Goal: Browse casually: Explore the website without a specific task or goal

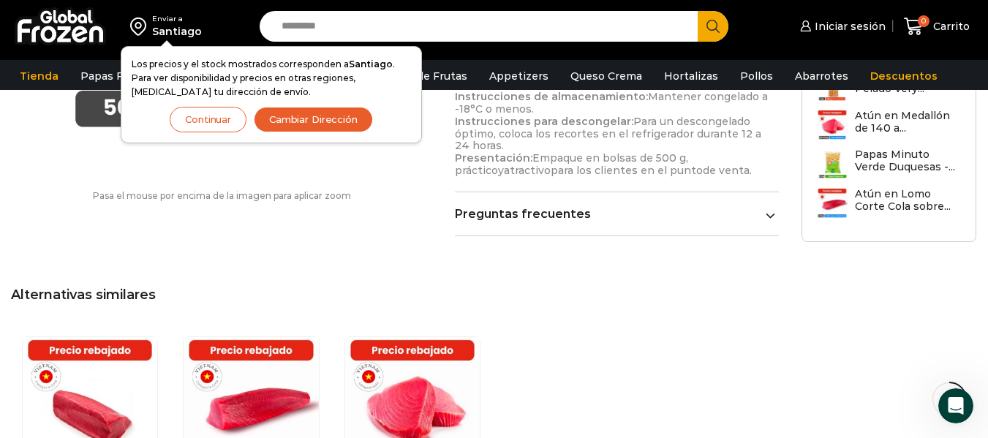
scroll to position [794, 0]
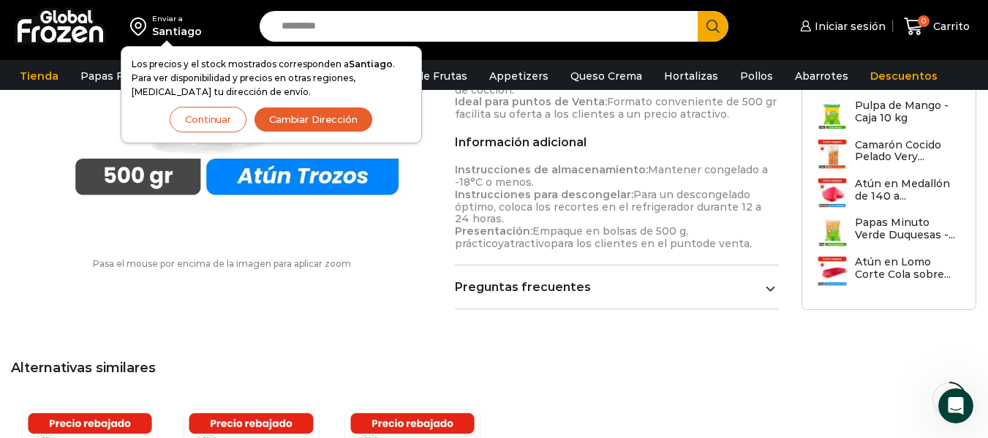
click at [206, 121] on button "Continuar" at bounding box center [208, 120] width 77 height 26
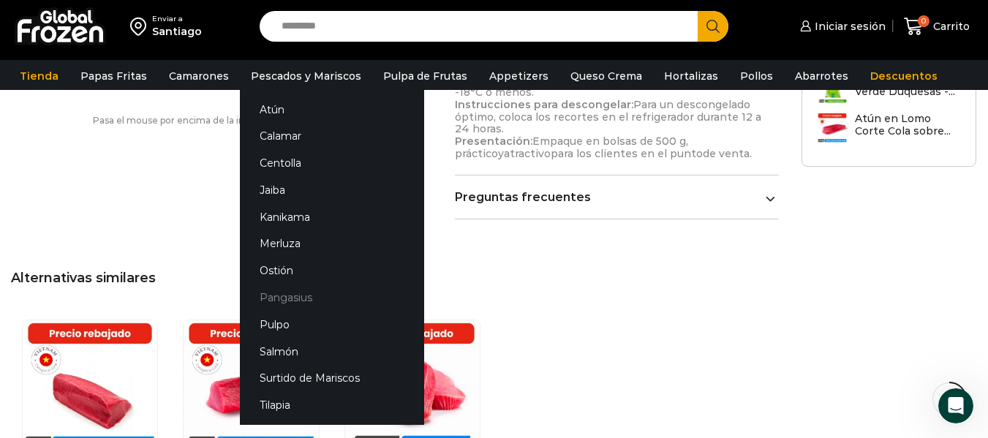
scroll to position [940, 0]
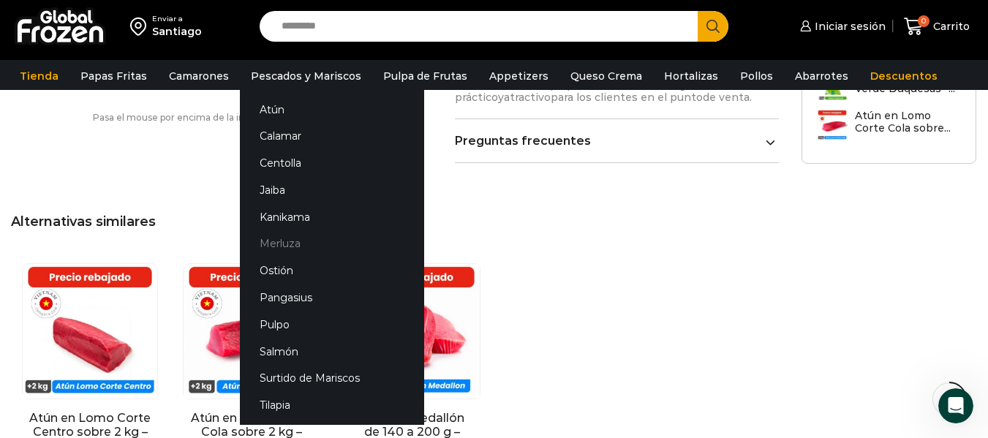
click at [284, 236] on link "Merluza" at bounding box center [332, 243] width 184 height 27
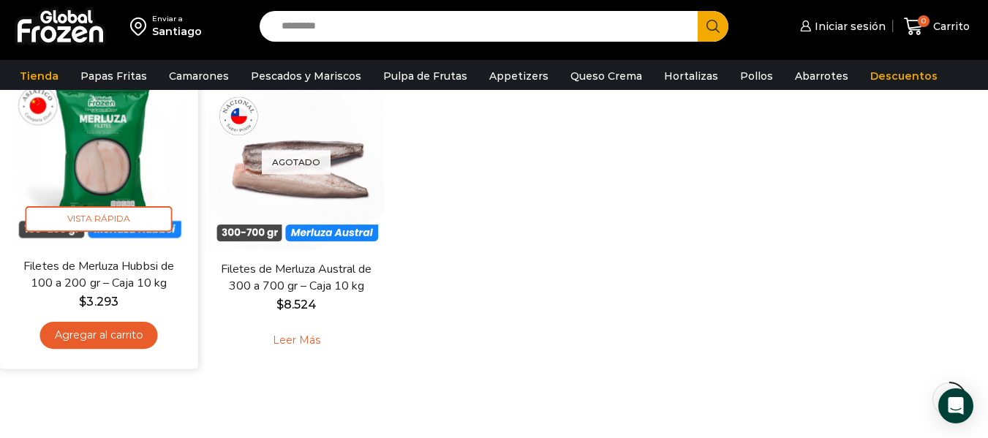
scroll to position [146, 0]
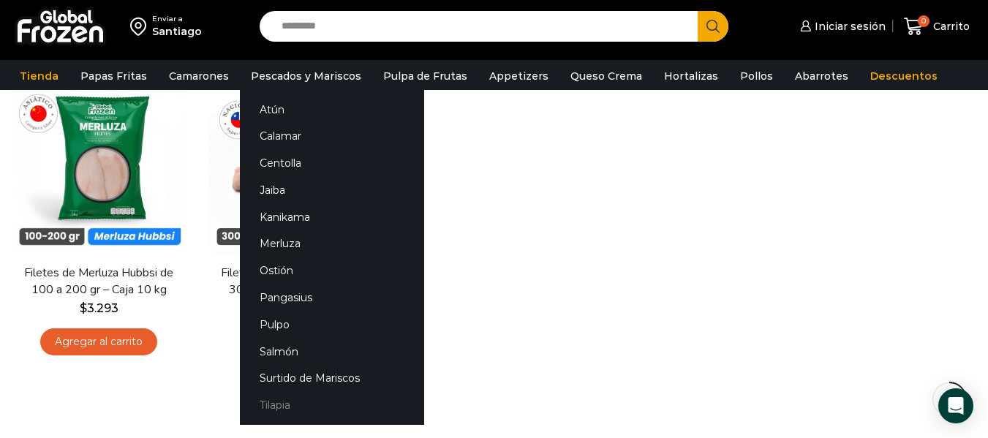
click at [271, 396] on link "Tilapia" at bounding box center [332, 405] width 184 height 27
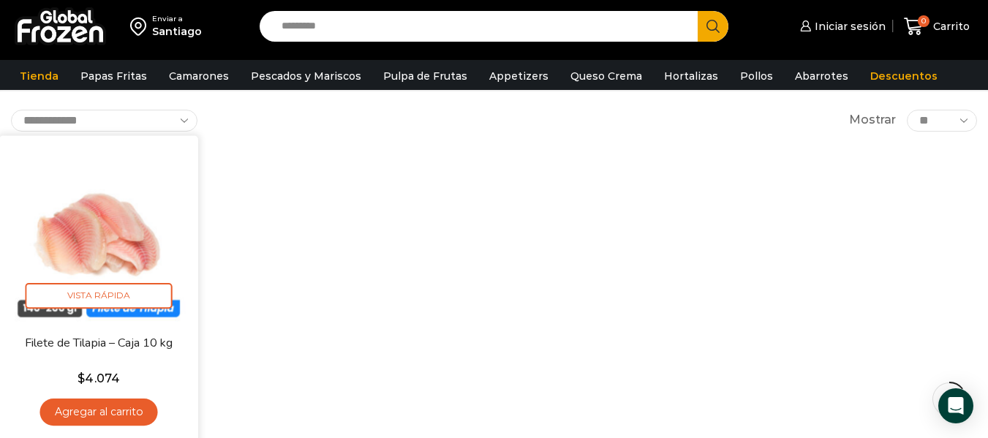
click at [162, 345] on link "Filete de Tilapia – Caja 10 kg" at bounding box center [98, 342] width 159 height 17
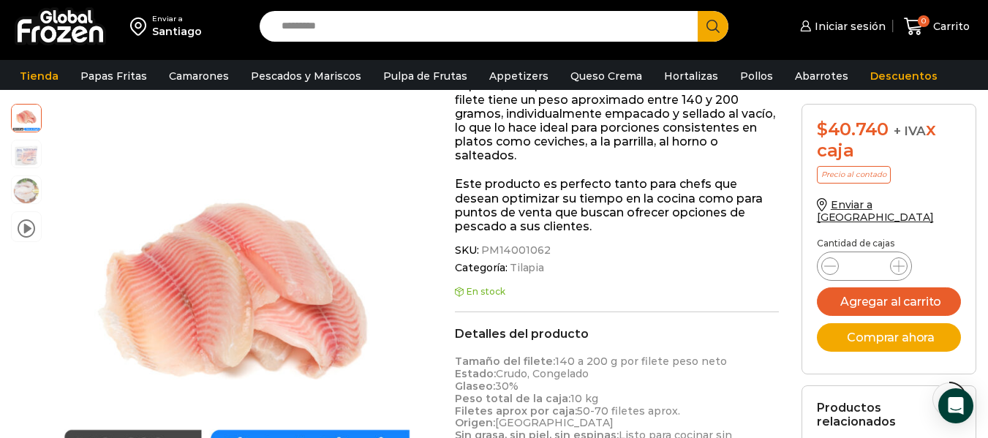
scroll to position [366, 0]
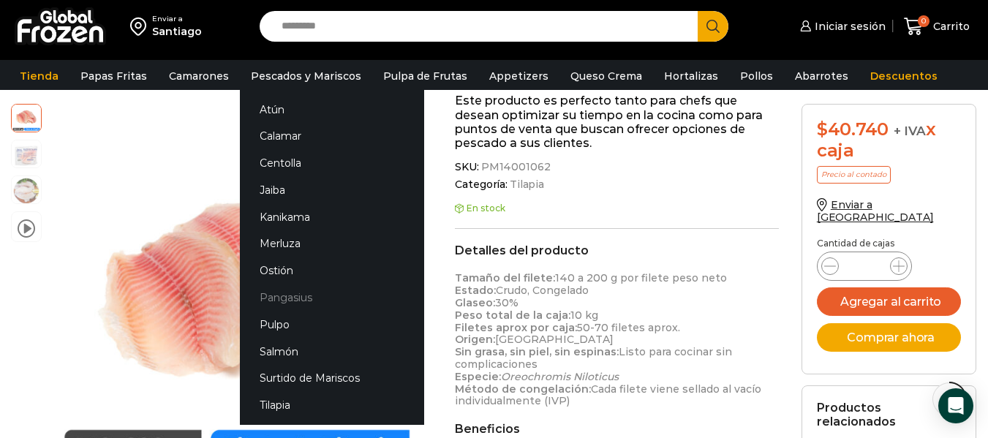
click at [302, 299] on link "Pangasius" at bounding box center [332, 298] width 184 height 27
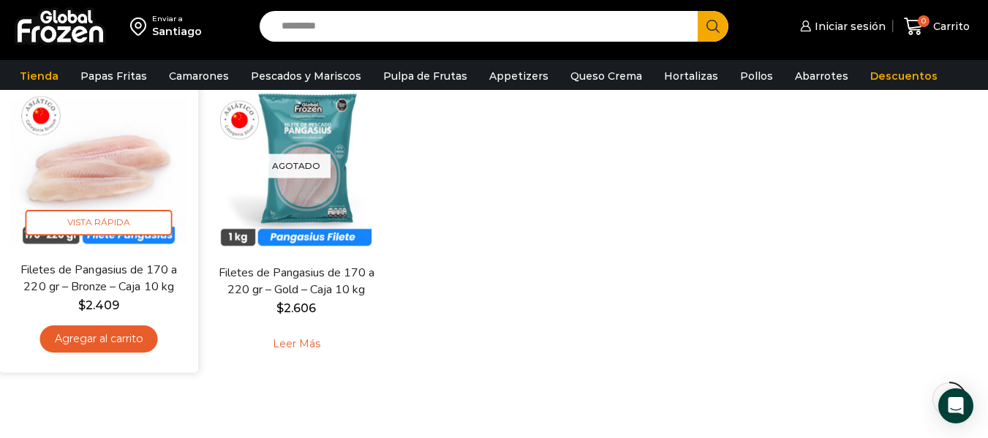
click at [94, 176] on img at bounding box center [98, 161] width 177 height 177
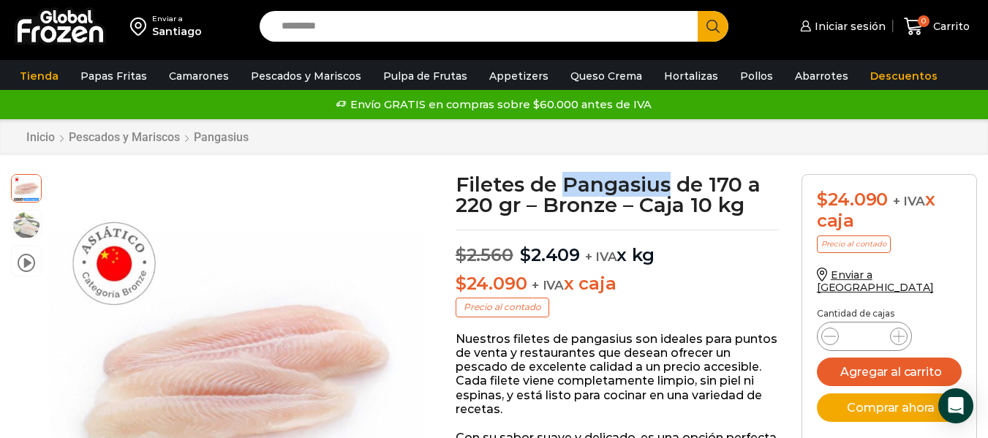
drag, startPoint x: 669, startPoint y: 189, endPoint x: 565, endPoint y: 183, distance: 104.8
click at [565, 183] on h1 "Filetes de Pangasius de 170 a 220 gr – Bronze – Caja 10 kg" at bounding box center [618, 194] width 324 height 41
copy h1 "Pangasius"
click at [484, 71] on link "Appetizers" at bounding box center [519, 76] width 74 height 28
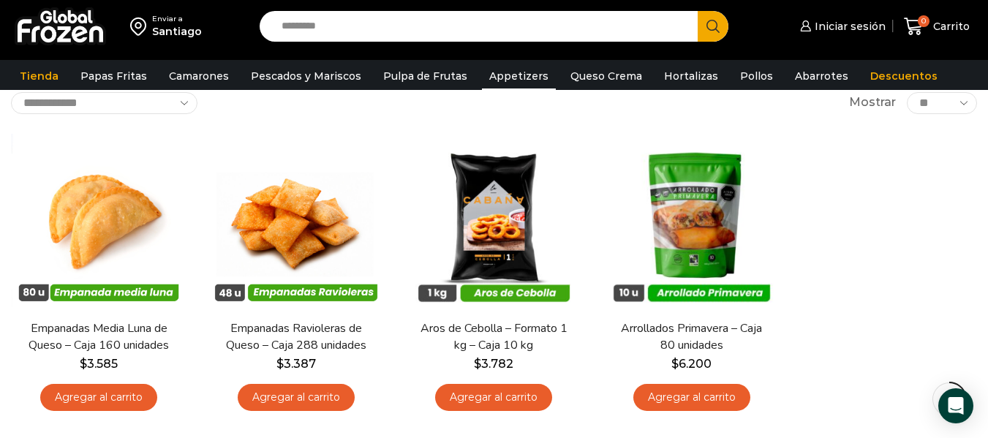
scroll to position [73, 0]
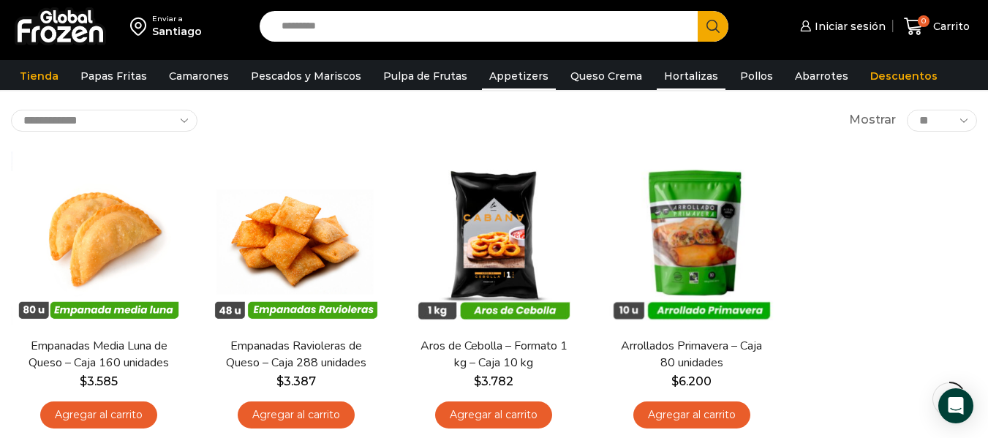
click at [664, 74] on link "Hortalizas" at bounding box center [691, 76] width 69 height 28
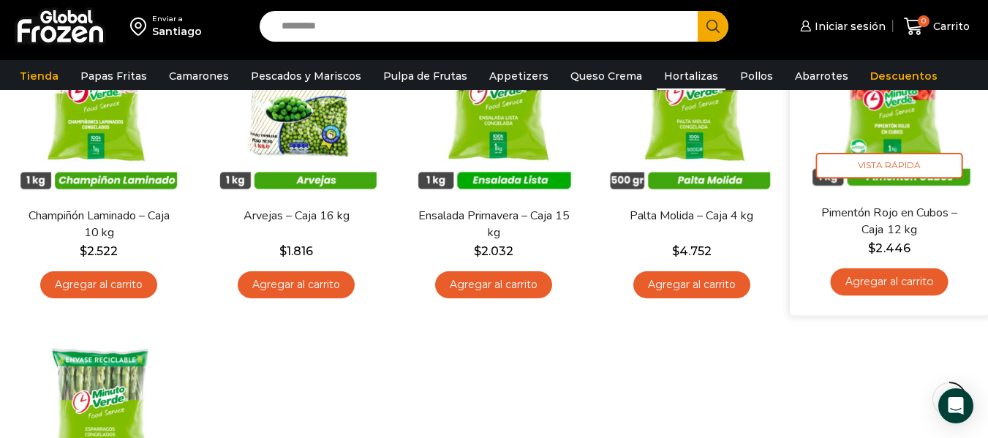
scroll to position [658, 0]
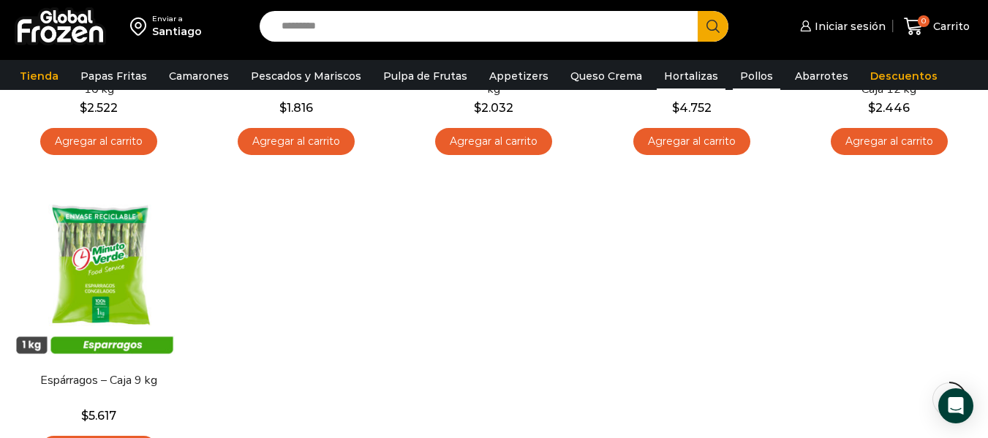
click at [739, 84] on link "Pollos" at bounding box center [757, 76] width 48 height 28
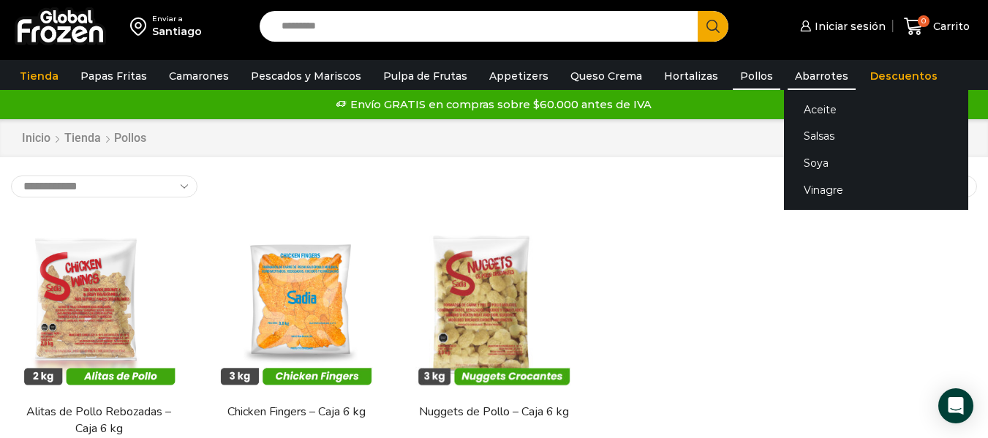
click at [806, 73] on link "Abarrotes" at bounding box center [822, 76] width 68 height 28
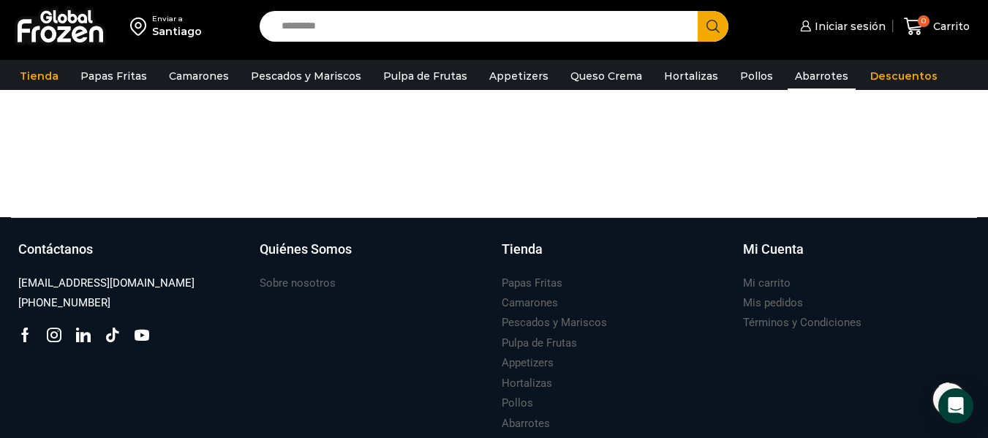
scroll to position [1092, 0]
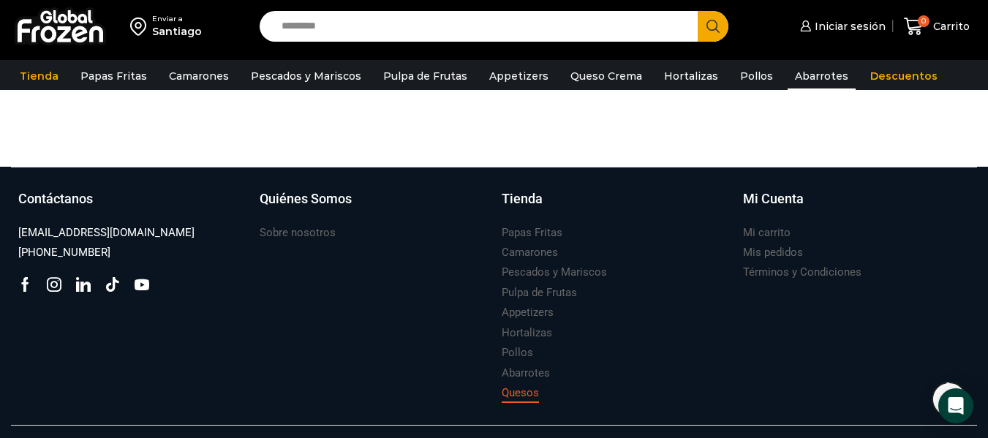
click at [519, 386] on h3 "Quesos" at bounding box center [520, 393] width 37 height 15
